Goal: Transaction & Acquisition: Purchase product/service

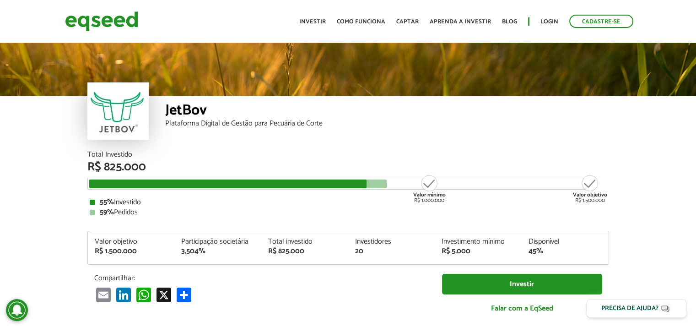
scroll to position [1091, 0]
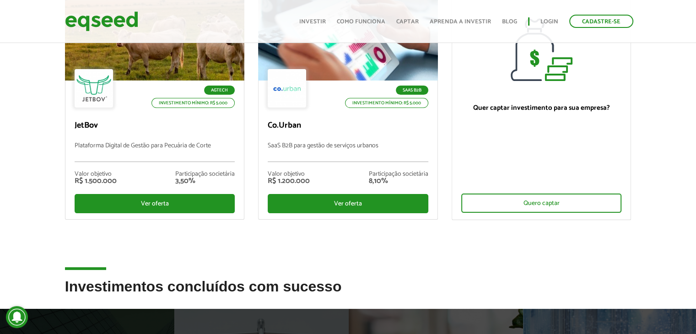
scroll to position [146, 0]
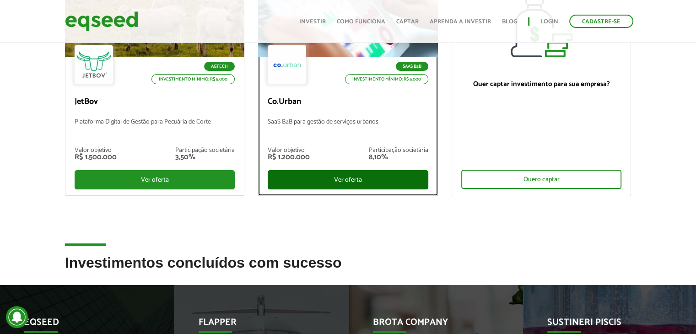
click at [315, 171] on div "Ver oferta" at bounding box center [348, 179] width 161 height 19
